Goal: Navigation & Orientation: Find specific page/section

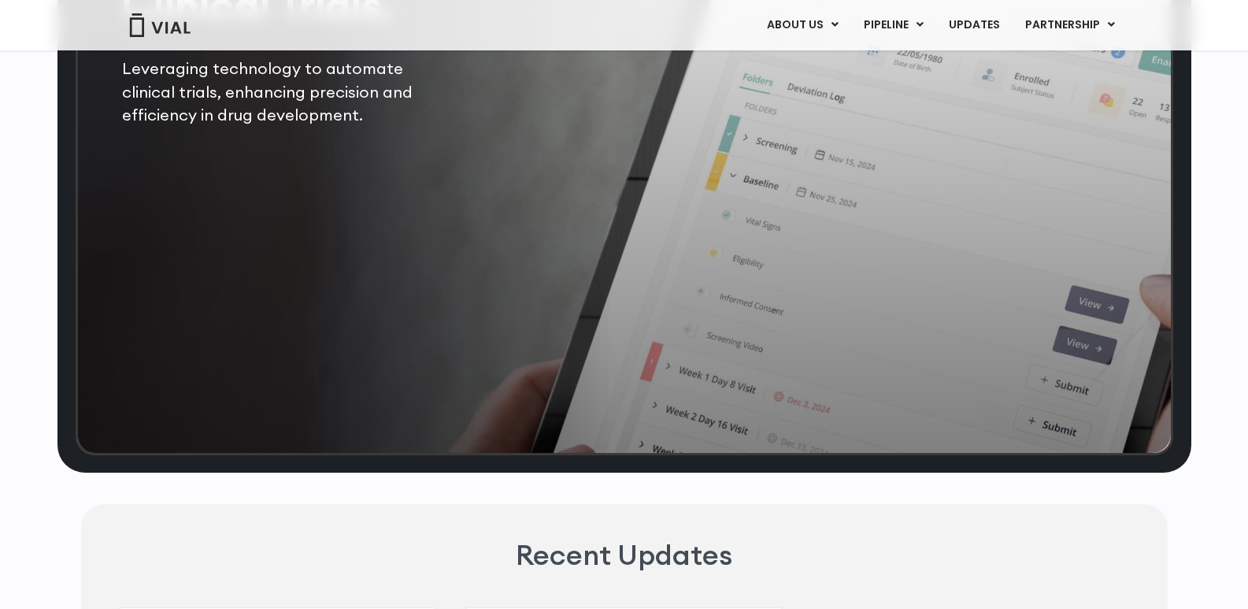
scroll to position [3070, 0]
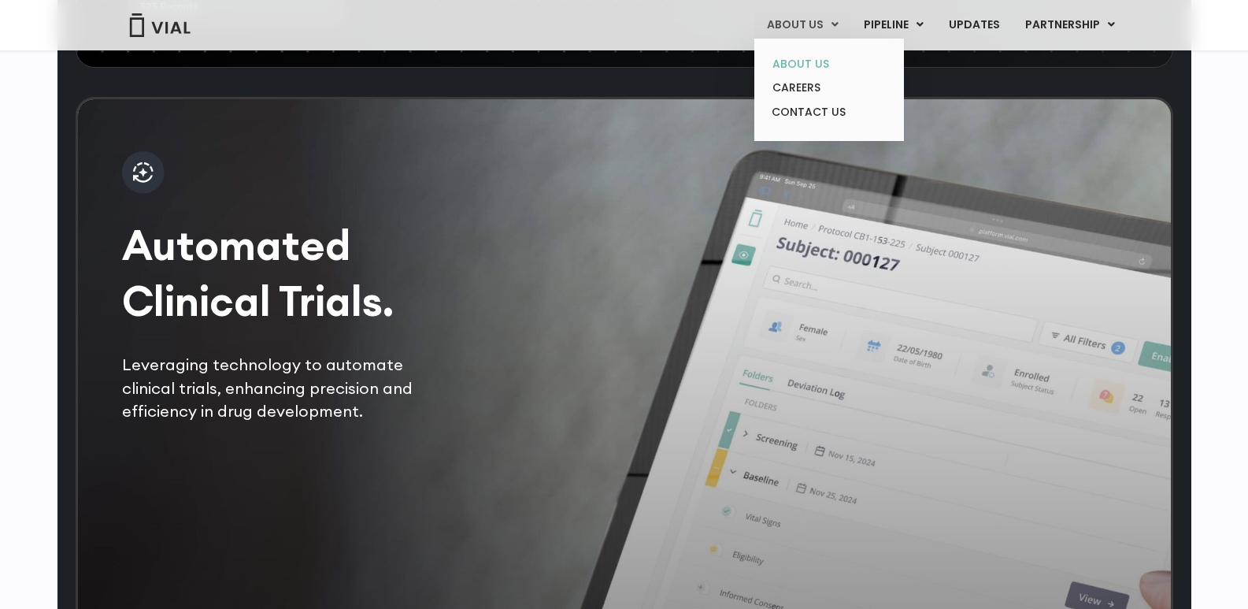
click at [804, 57] on link "ABOUT US" at bounding box center [829, 64] width 138 height 24
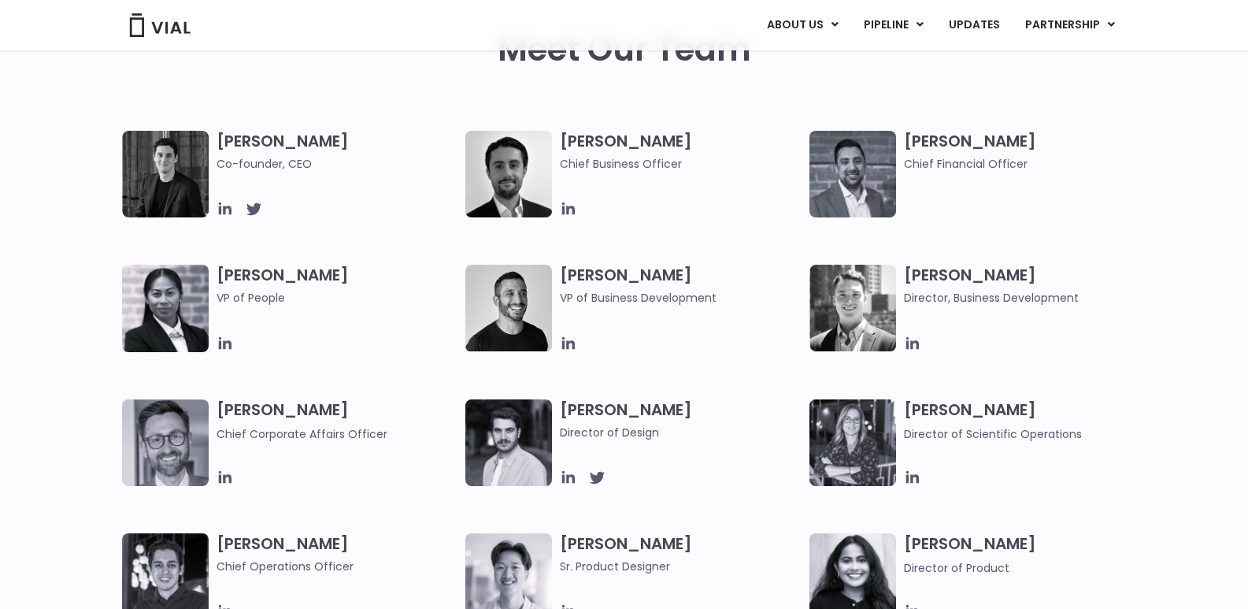
scroll to position [709, 0]
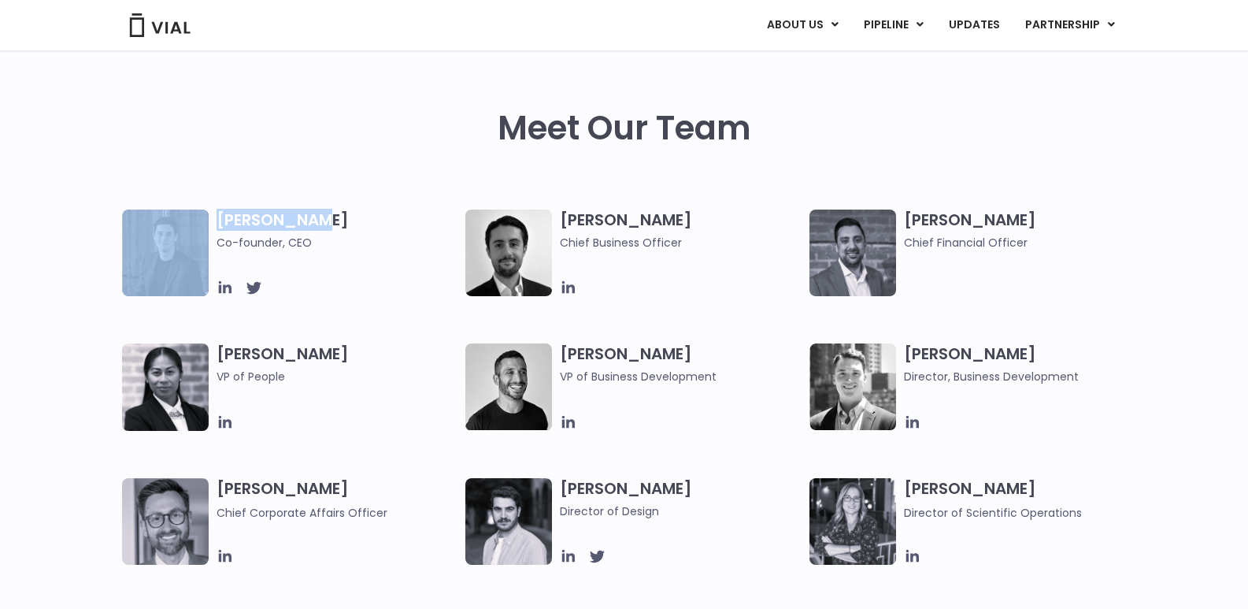
drag, startPoint x: 209, startPoint y: 209, endPoint x: 335, endPoint y: 216, distance: 126.1
click at [335, 216] on div "[PERSON_NAME] Co-founder, CEO" at bounding box center [294, 252] width 344 height 87
copy div "[PERSON_NAME]"
click at [35, 278] on div "[PERSON_NAME] Co-founder, CEO [PERSON_NAME] Chief Business Officer [PERSON_NAME…" at bounding box center [624, 544] width 1248 height 670
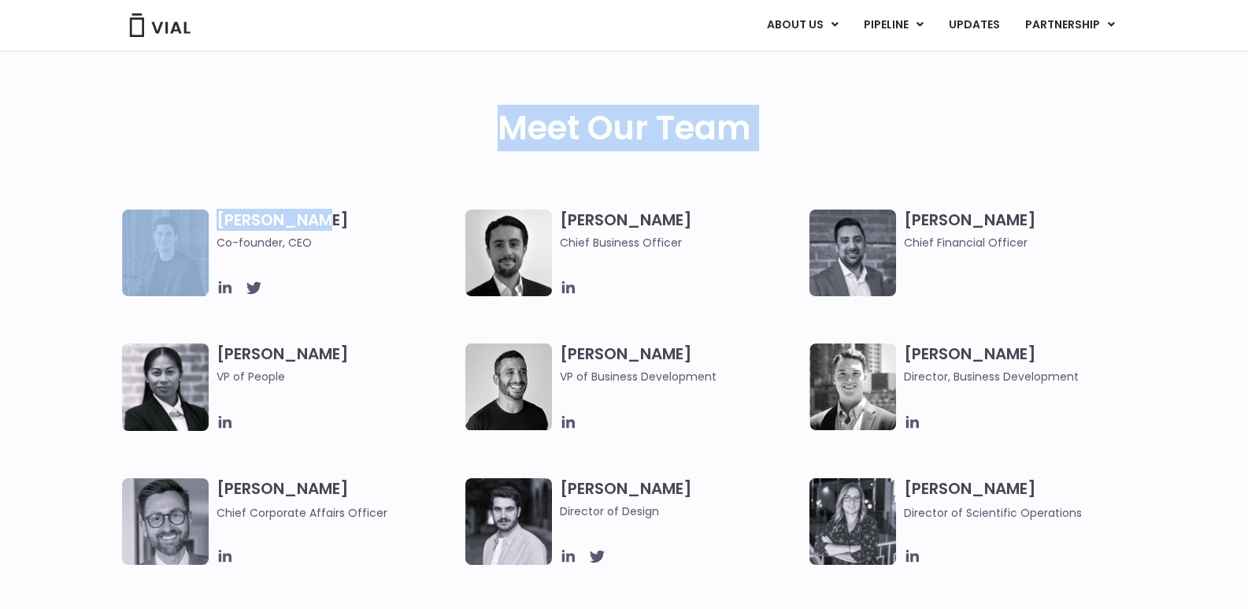
drag, startPoint x: 215, startPoint y: 209, endPoint x: 327, endPoint y: 227, distance: 113.2
click at [357, 198] on div "Meet Our Team" at bounding box center [624, 159] width 1008 height 101
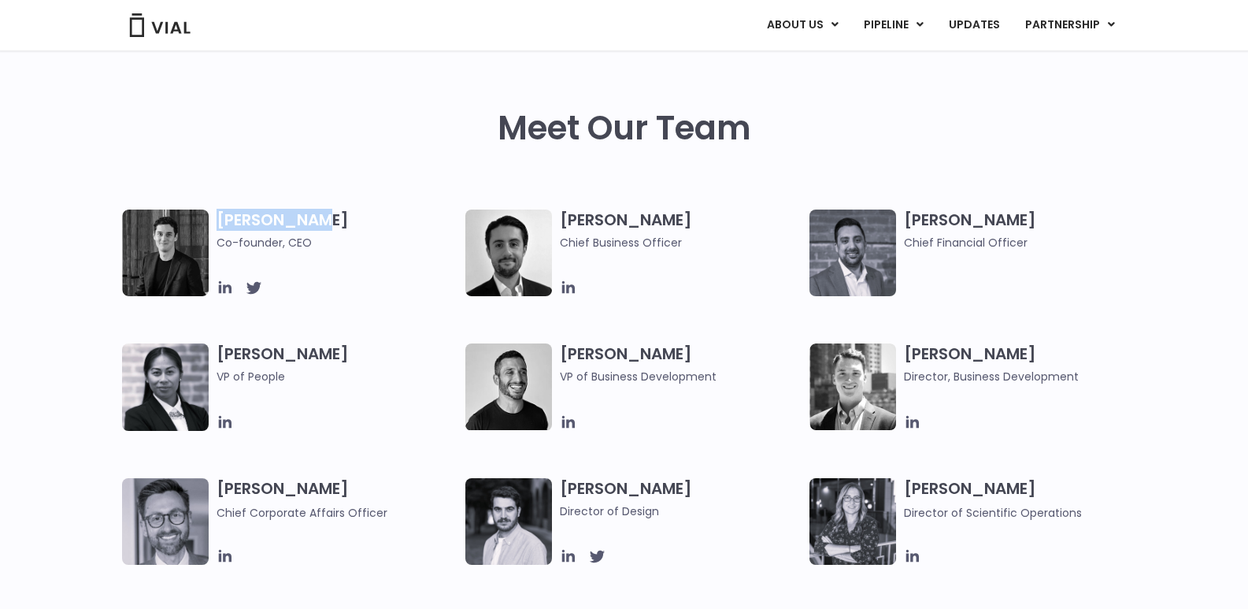
drag, startPoint x: 308, startPoint y: 220, endPoint x: 220, endPoint y: 229, distance: 88.7
click at [220, 229] on h3 "[PERSON_NAME] Co-founder, CEO" at bounding box center [337, 230] width 242 height 42
copy h3 "[PERSON_NAME]"
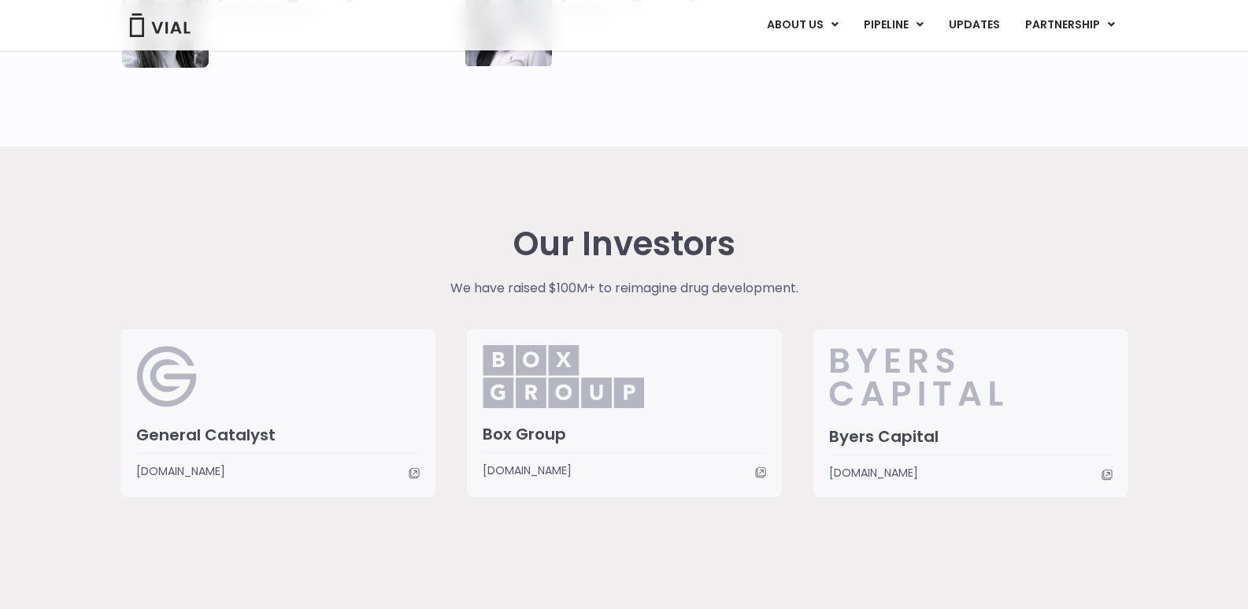
scroll to position [3746, 0]
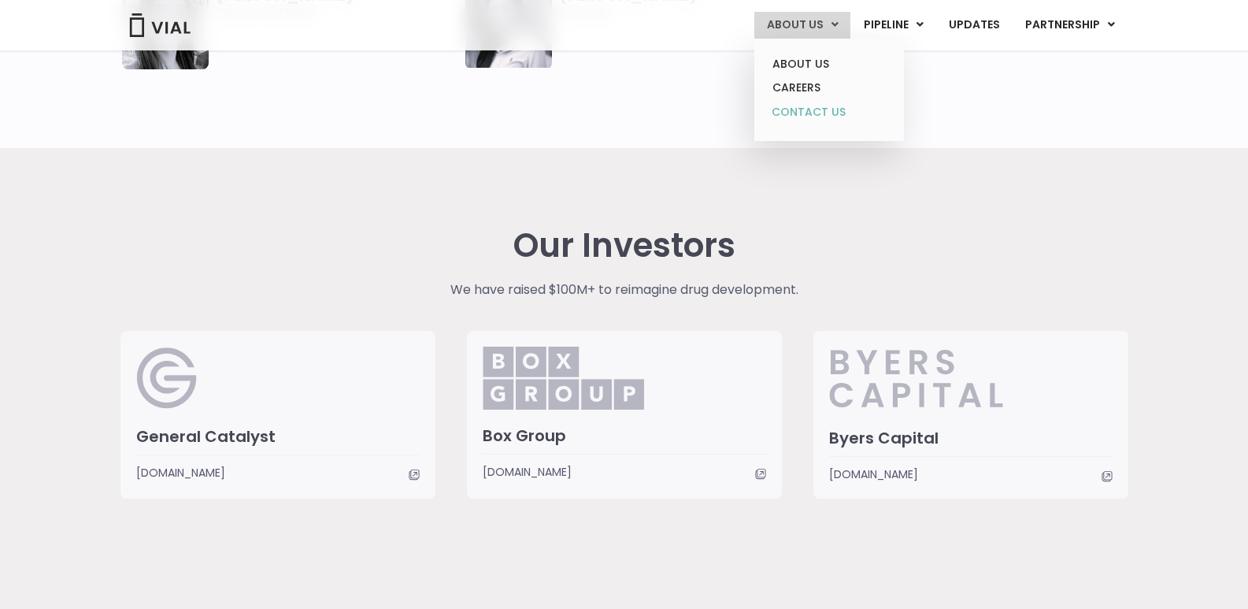
click at [800, 116] on link "CONTACT US" at bounding box center [829, 112] width 138 height 25
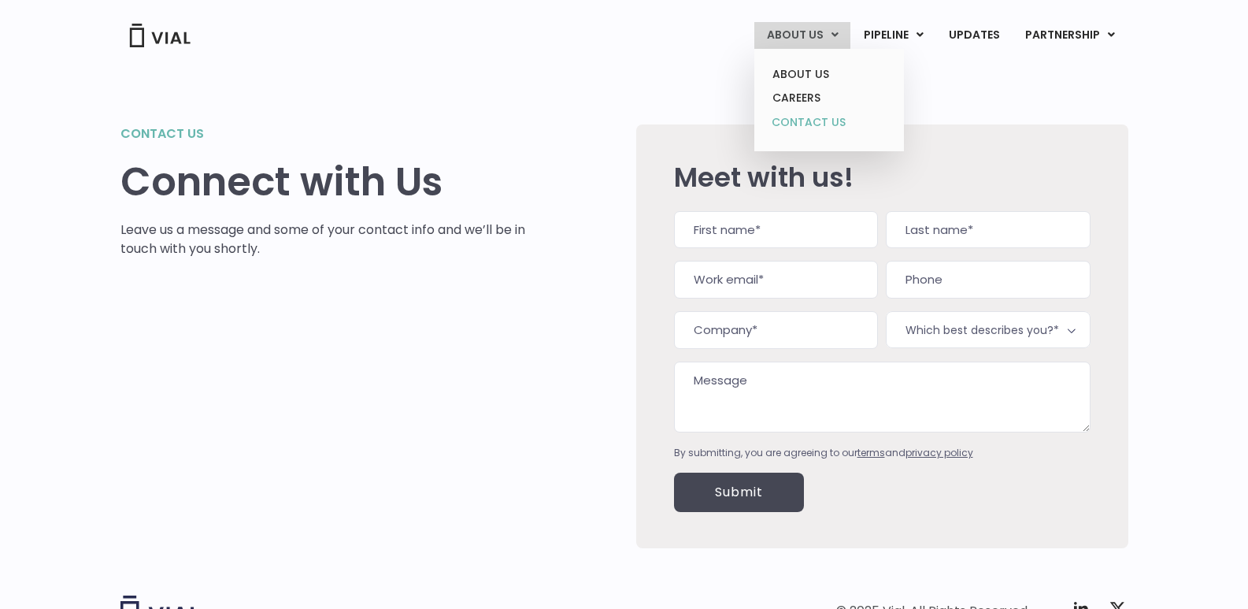
click at [794, 117] on link "CONTACT US" at bounding box center [829, 122] width 138 height 25
click at [804, 98] on link "CAREERS" at bounding box center [829, 98] width 138 height 24
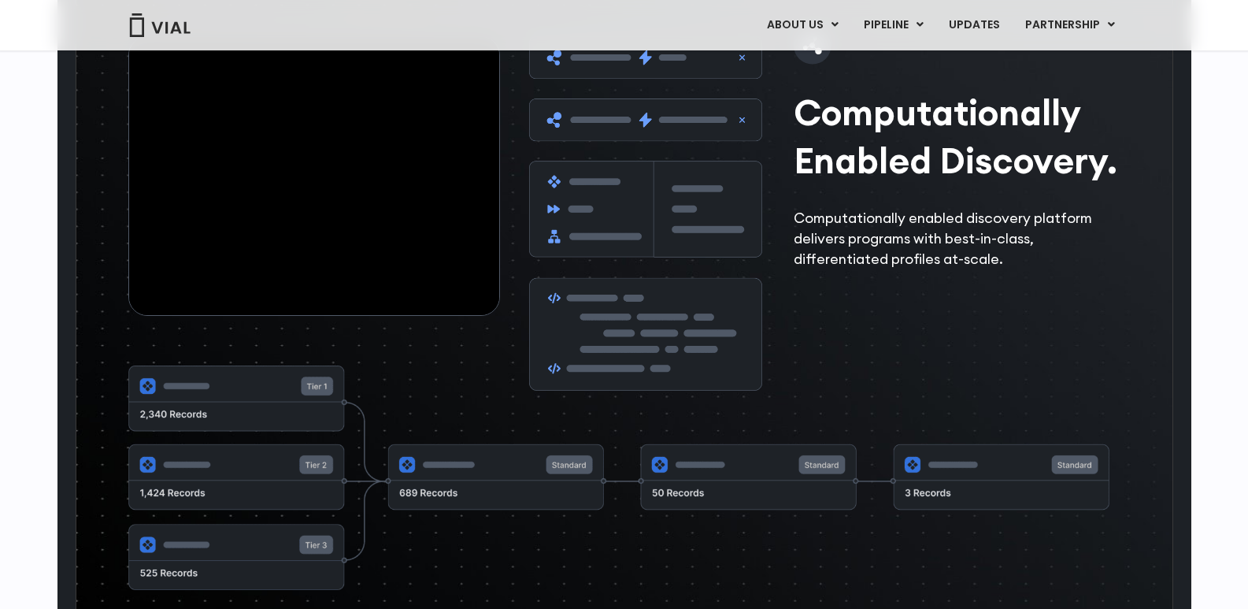
scroll to position [2447, 0]
